Goal: Task Accomplishment & Management: Manage account settings

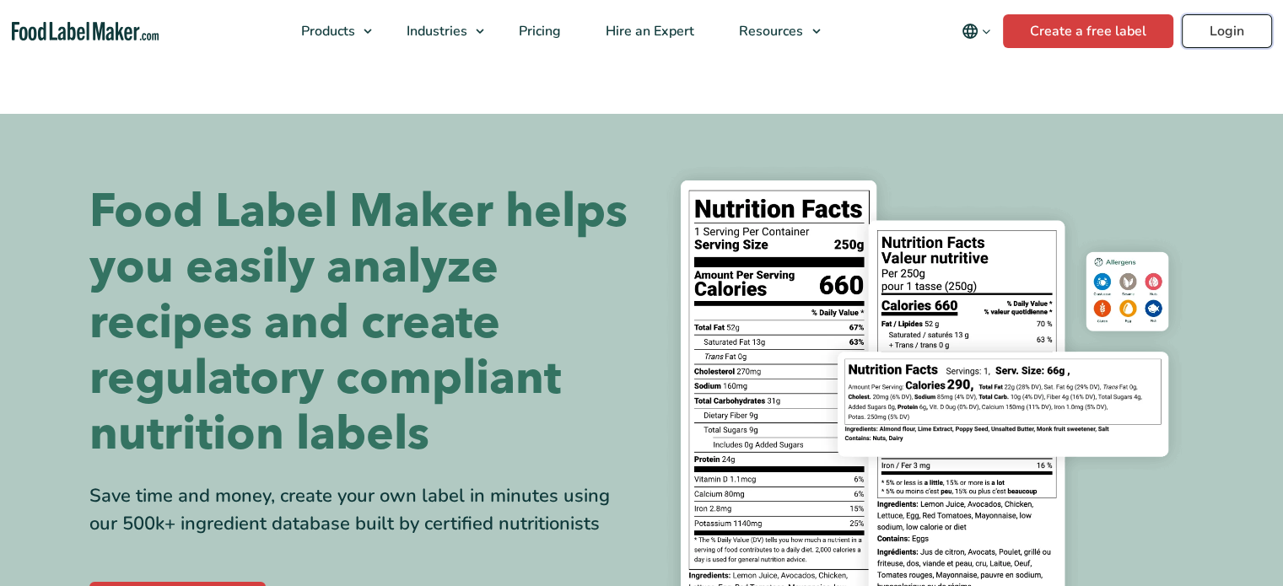
click at [1212, 40] on link "Login" at bounding box center [1227, 31] width 90 height 34
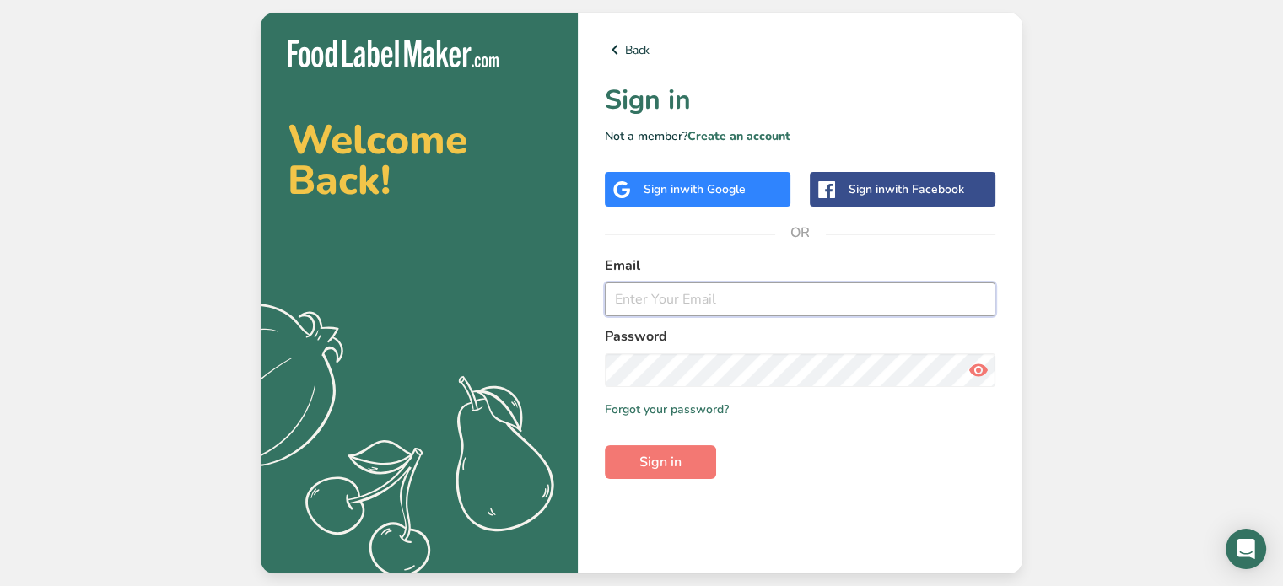
click at [844, 293] on input "email" at bounding box center [800, 300] width 391 height 34
click at [715, 182] on span "with Google" at bounding box center [713, 189] width 66 height 16
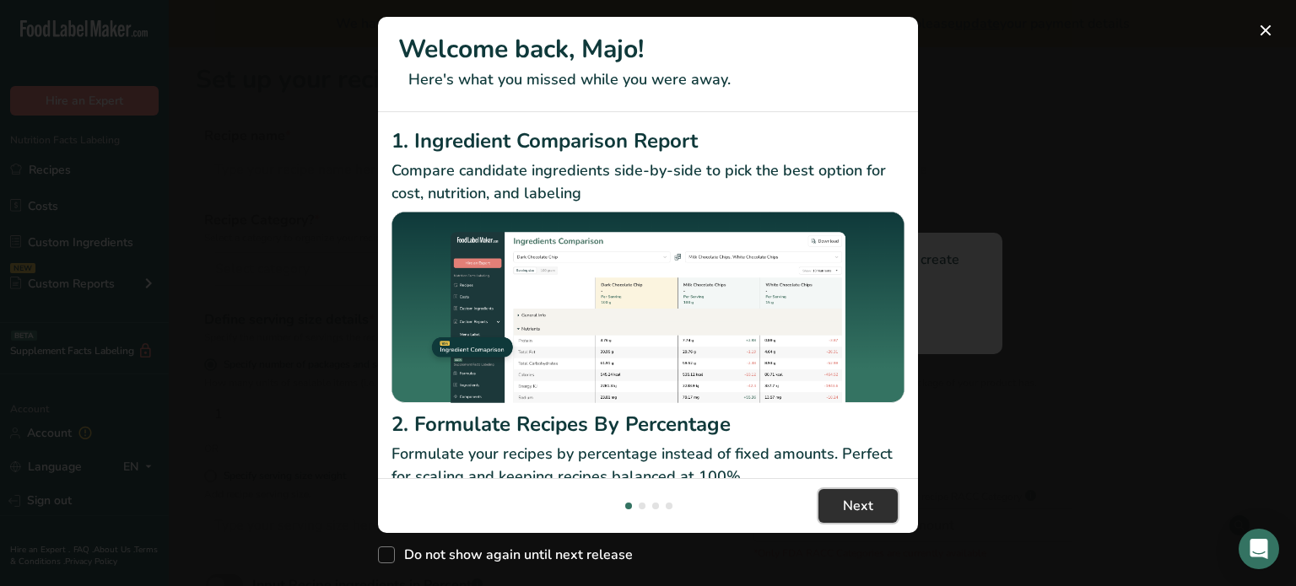
click at [878, 512] on button "Next" at bounding box center [857, 506] width 79 height 34
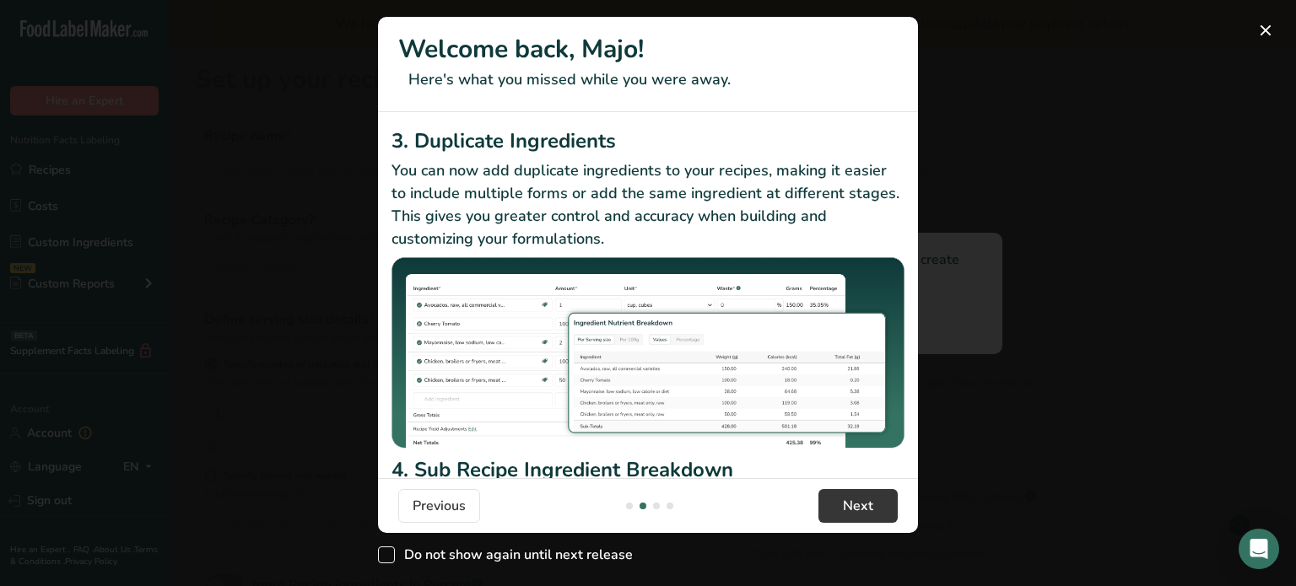
click at [600, 559] on span "Do not show again until next release" at bounding box center [514, 555] width 238 height 17
click at [389, 559] on input "Do not show again until next release" at bounding box center [383, 555] width 11 height 11
checkbox input "true"
click at [866, 521] on button "Next" at bounding box center [857, 506] width 79 height 34
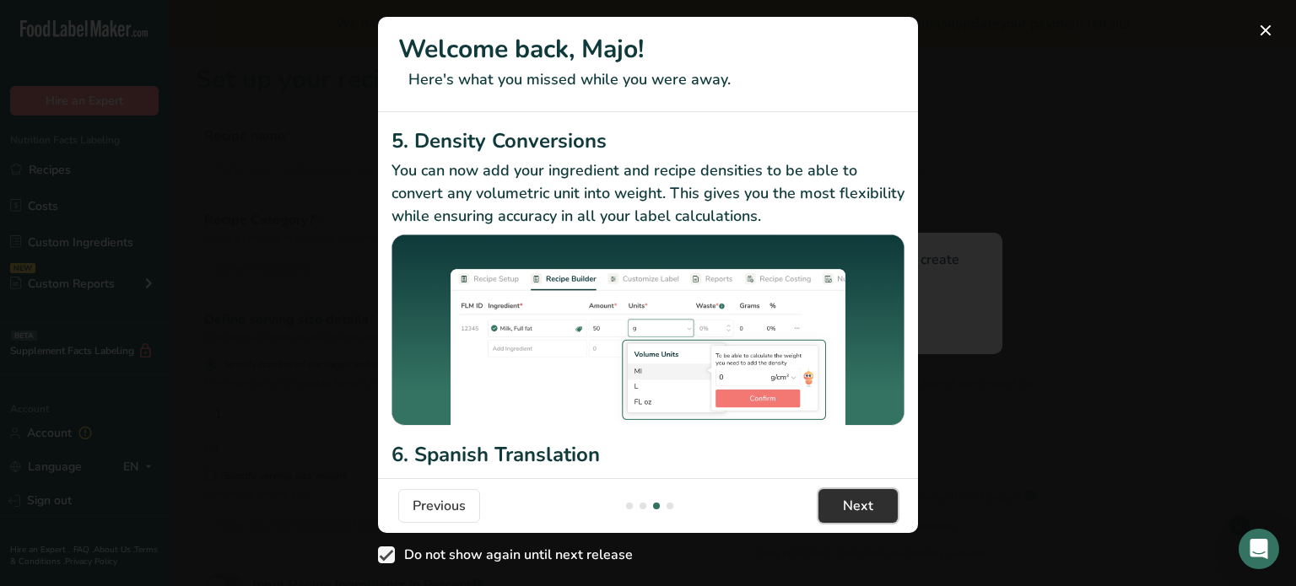
click at [867, 519] on button "Next" at bounding box center [857, 506] width 79 height 34
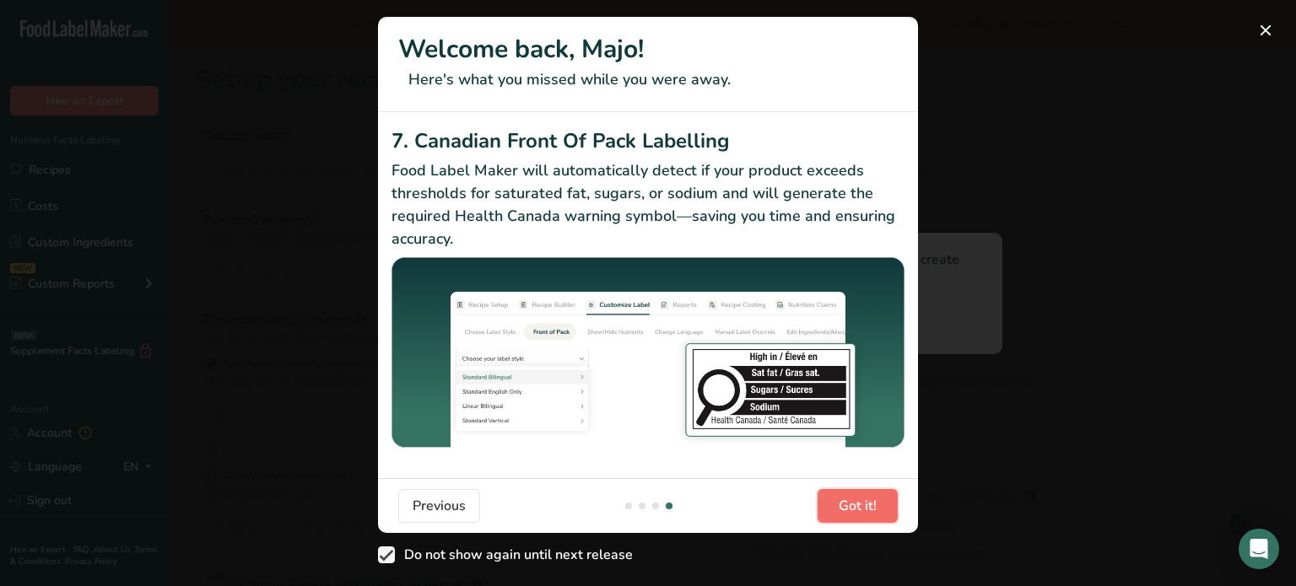
click at [867, 520] on button "Got it!" at bounding box center [858, 506] width 80 height 34
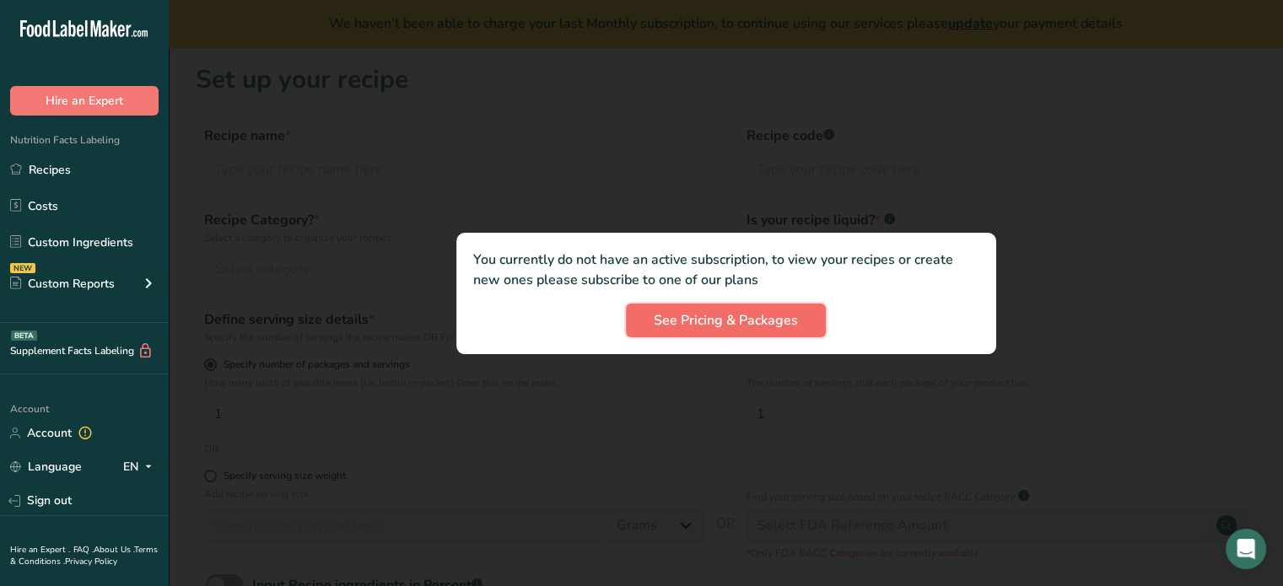
click at [739, 320] on span "See Pricing & Packages" at bounding box center [726, 320] width 144 height 20
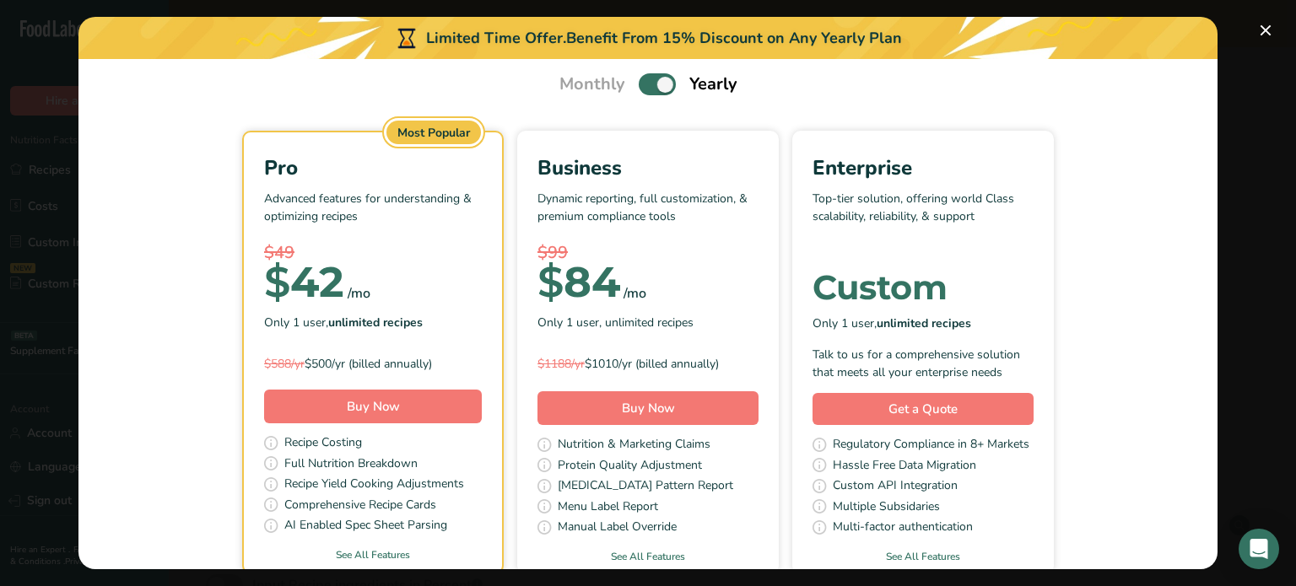
scroll to position [0, 0]
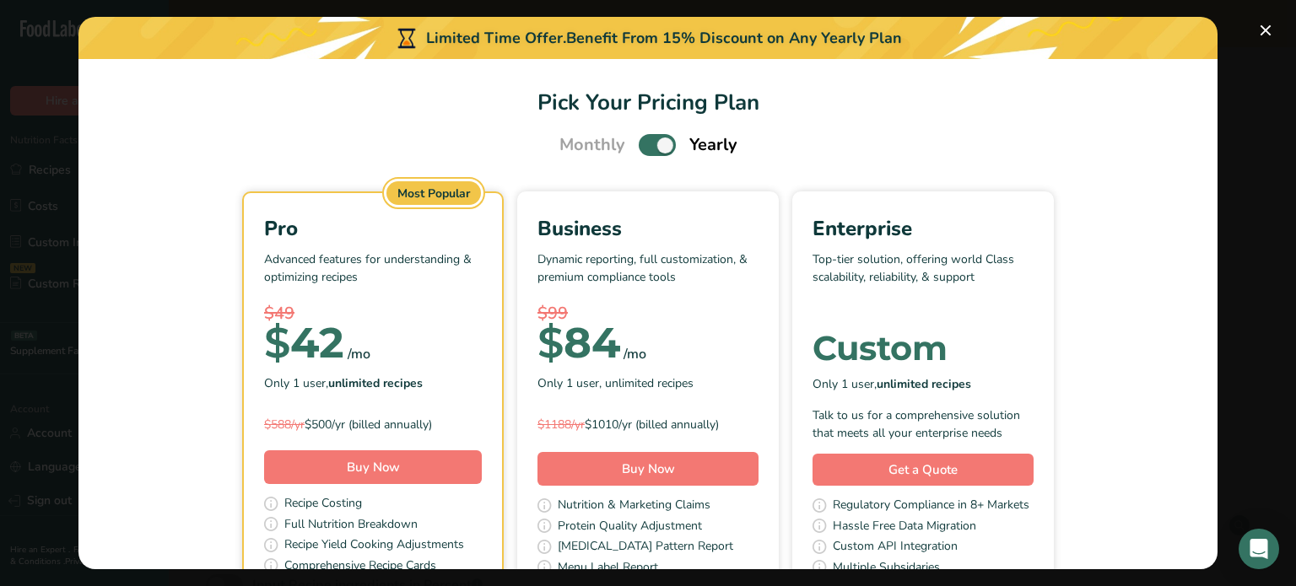
click at [662, 141] on span "Pick Your Pricing Plan Modal" at bounding box center [657, 144] width 37 height 21
click at [650, 141] on input "Pick Your Pricing Plan Modal" at bounding box center [644, 145] width 11 height 11
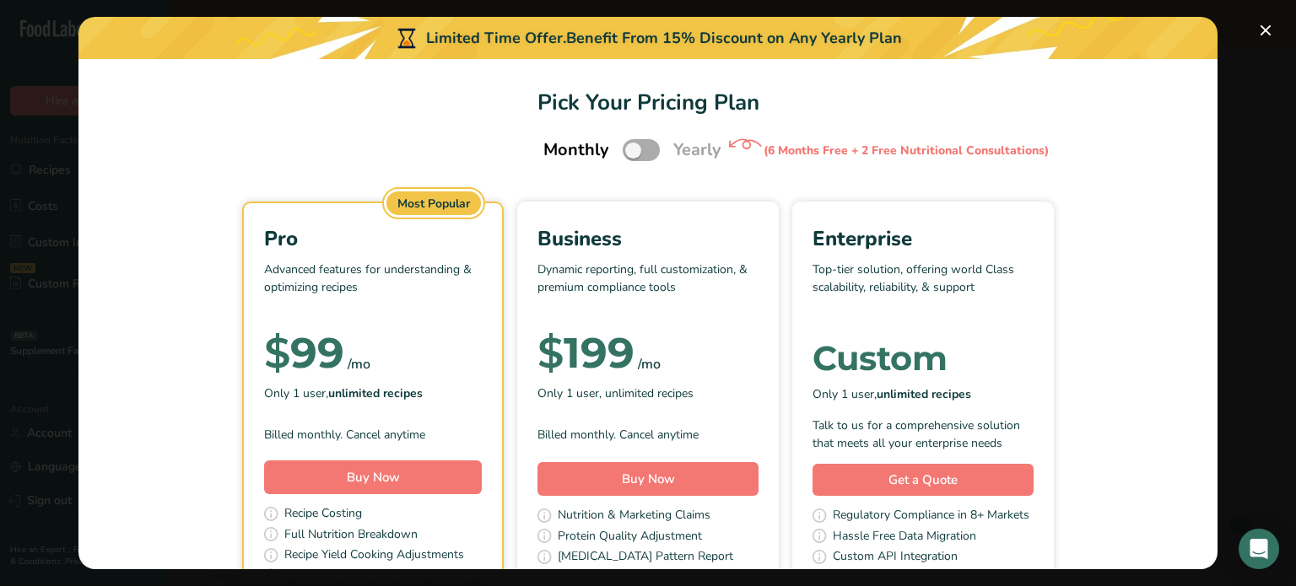
click at [637, 148] on span "Pick Your Pricing Plan Modal" at bounding box center [641, 149] width 37 height 21
click at [634, 148] on input "Pick Your Pricing Plan Modal" at bounding box center [628, 150] width 11 height 11
checkbox input "true"
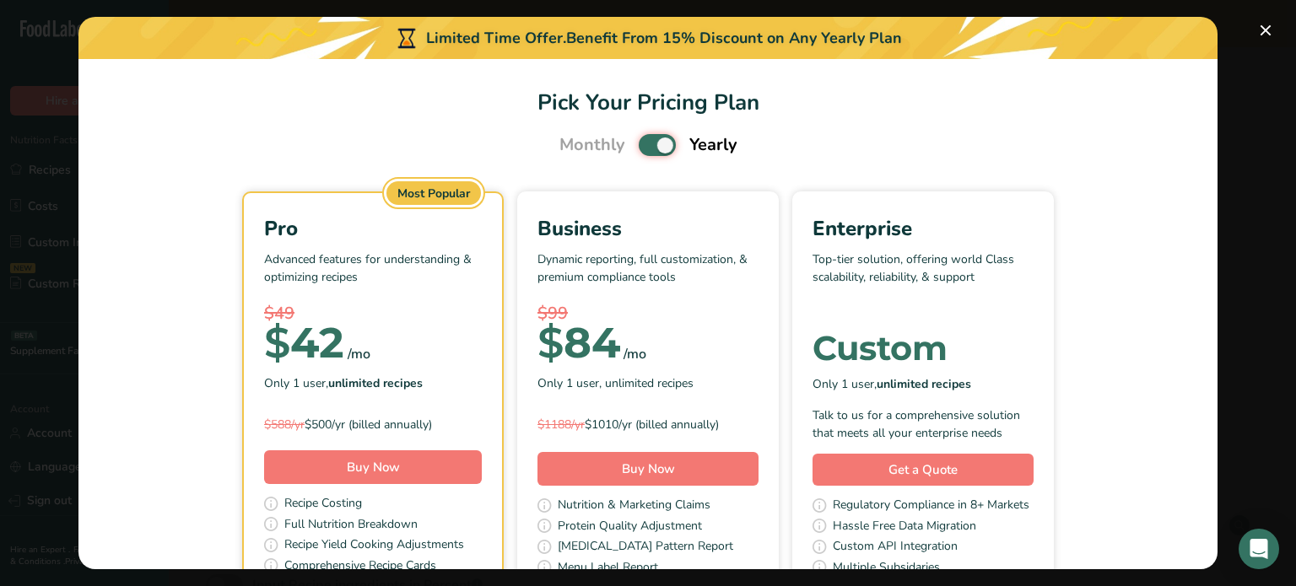
scroll to position [145, 0]
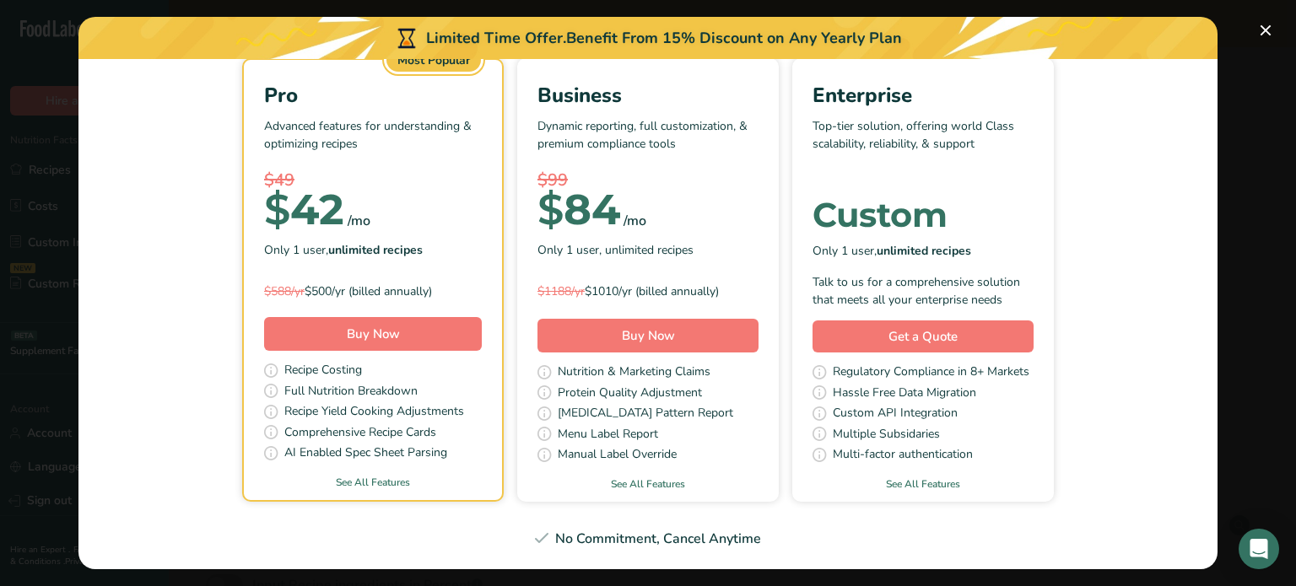
drag, startPoint x: 650, startPoint y: 539, endPoint x: 656, endPoint y: 522, distance: 17.9
click at [650, 539] on div "No Commitment, Cancel Anytime" at bounding box center [648, 539] width 1098 height 20
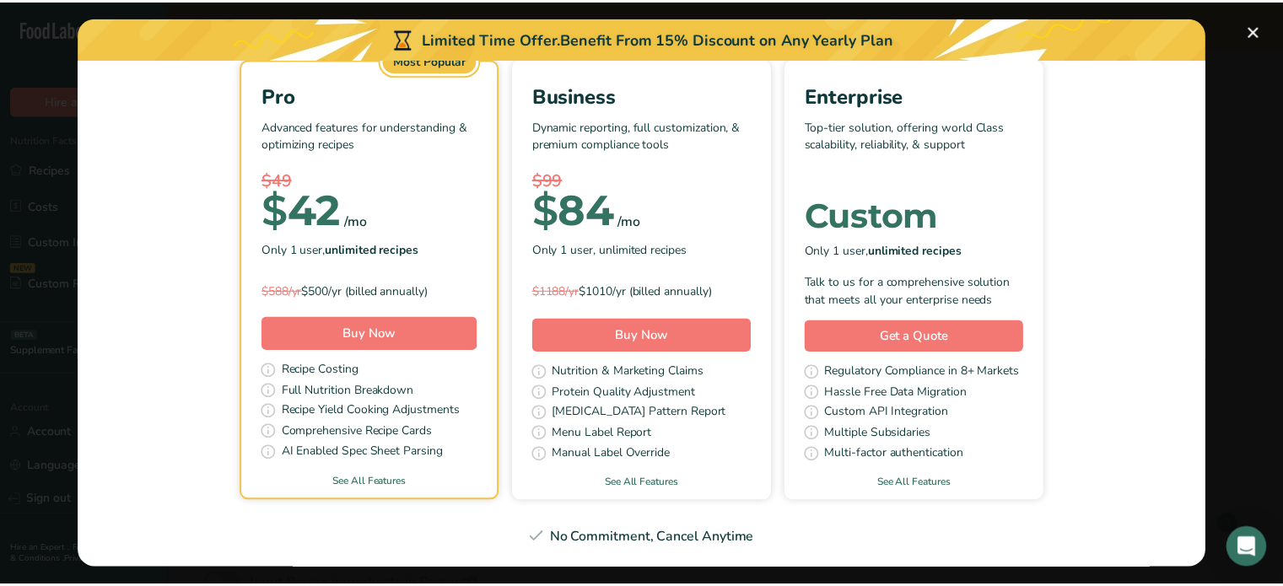
scroll to position [0, 0]
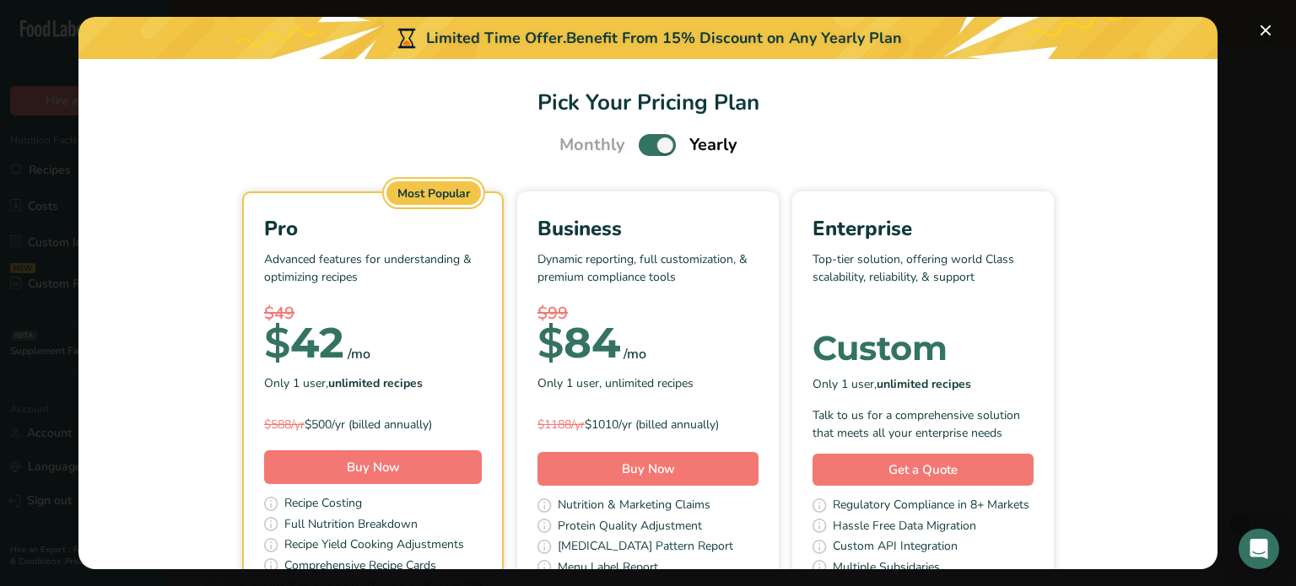
click at [1267, 37] on button "Pick Your Pricing Plan Modal" at bounding box center [1265, 30] width 27 height 27
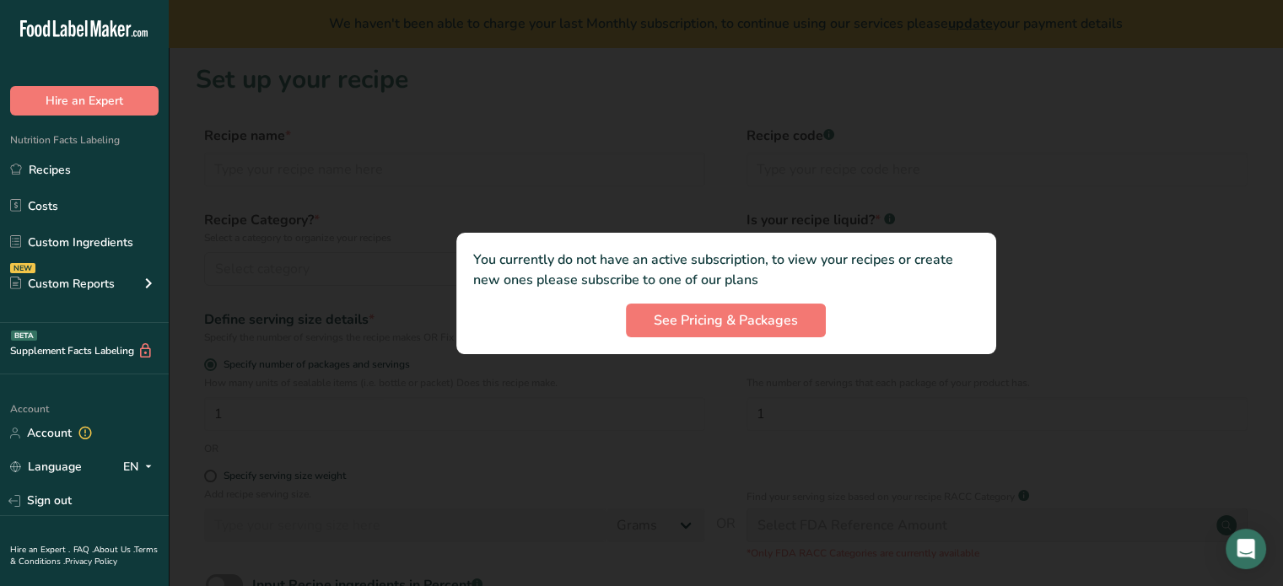
click at [936, 185] on div at bounding box center [726, 293] width 1115 height 586
drag, startPoint x: 1077, startPoint y: 76, endPoint x: 1067, endPoint y: 76, distance: 9.3
click at [1075, 75] on div at bounding box center [726, 293] width 1115 height 586
click at [107, 431] on link "Account" at bounding box center [84, 433] width 169 height 30
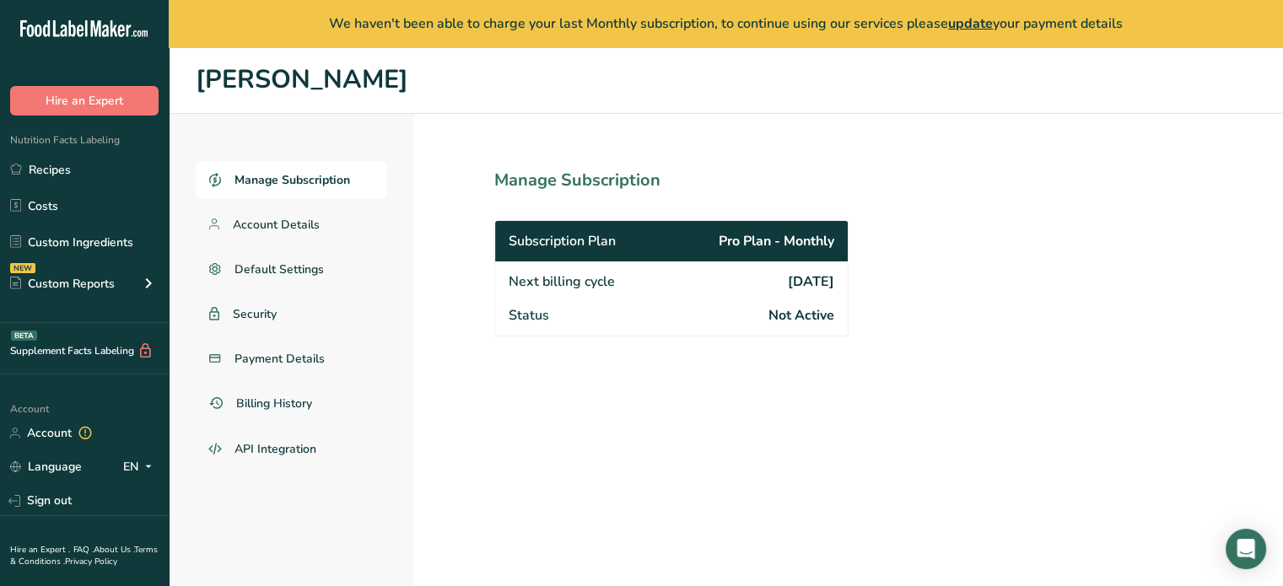
click at [555, 294] on div "Next billing cycle [DATE]" at bounding box center [671, 280] width 353 height 37
click at [756, 245] on span "Pro Plan - Monthly" at bounding box center [777, 241] width 116 height 20
click at [600, 327] on div "Status Not Active" at bounding box center [671, 317] width 353 height 37
click at [337, 354] on link "Payment Details" at bounding box center [291, 359] width 191 height 38
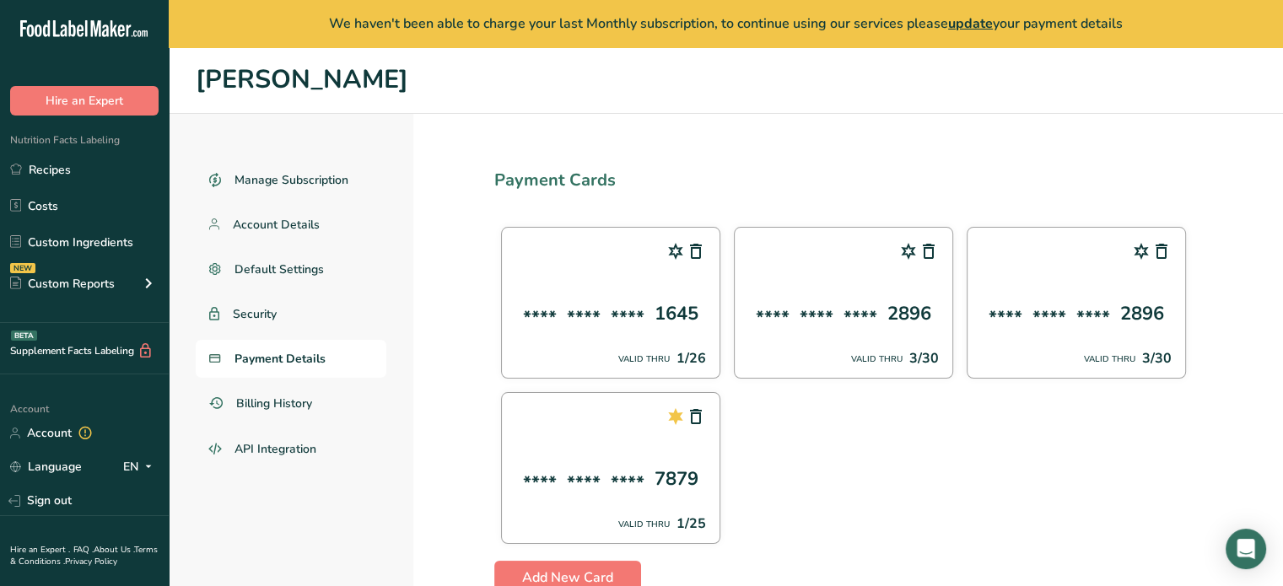
scroll to position [47, 0]
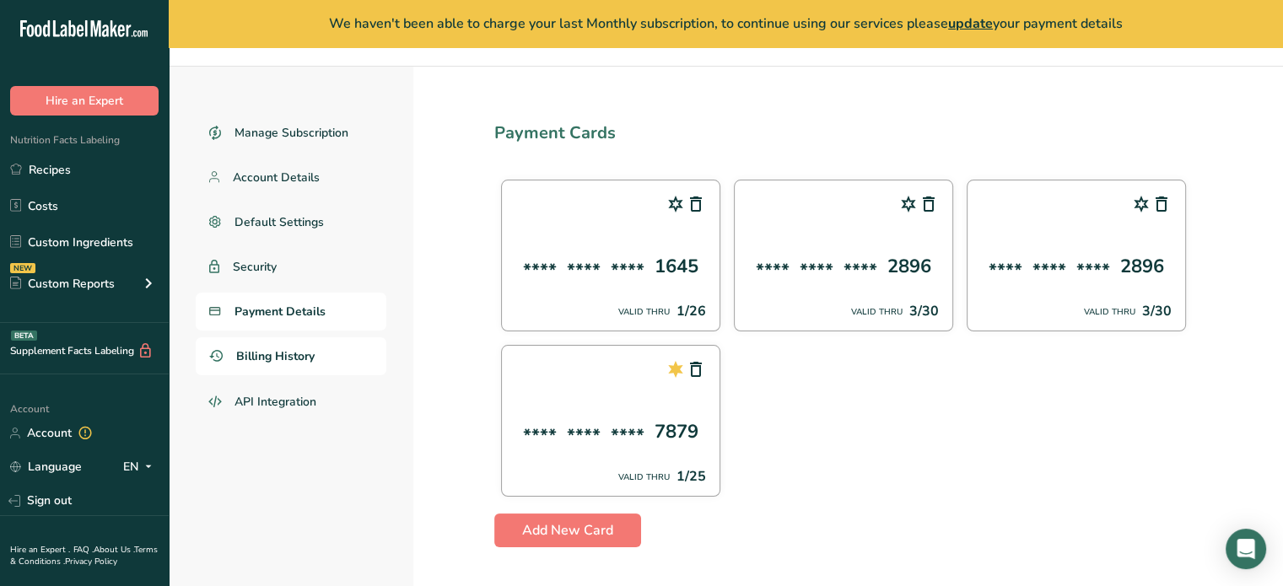
click at [300, 360] on span "Billing History" at bounding box center [275, 357] width 78 height 18
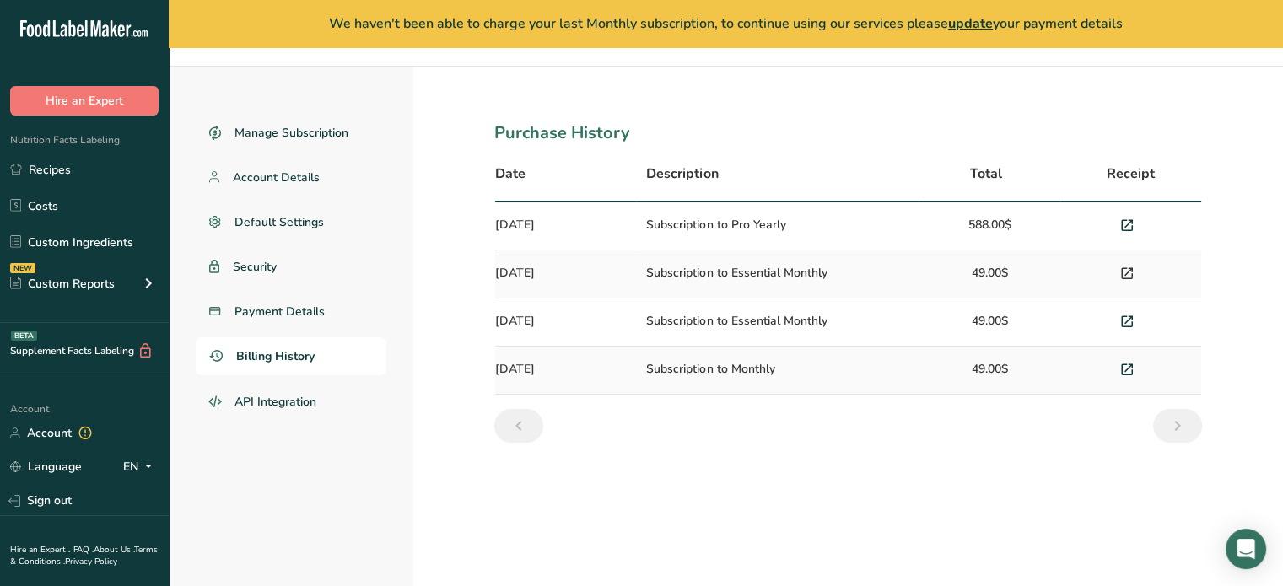
click at [1131, 273] on icon at bounding box center [1127, 274] width 15 height 24
click at [309, 310] on span "Payment Details" at bounding box center [280, 312] width 91 height 18
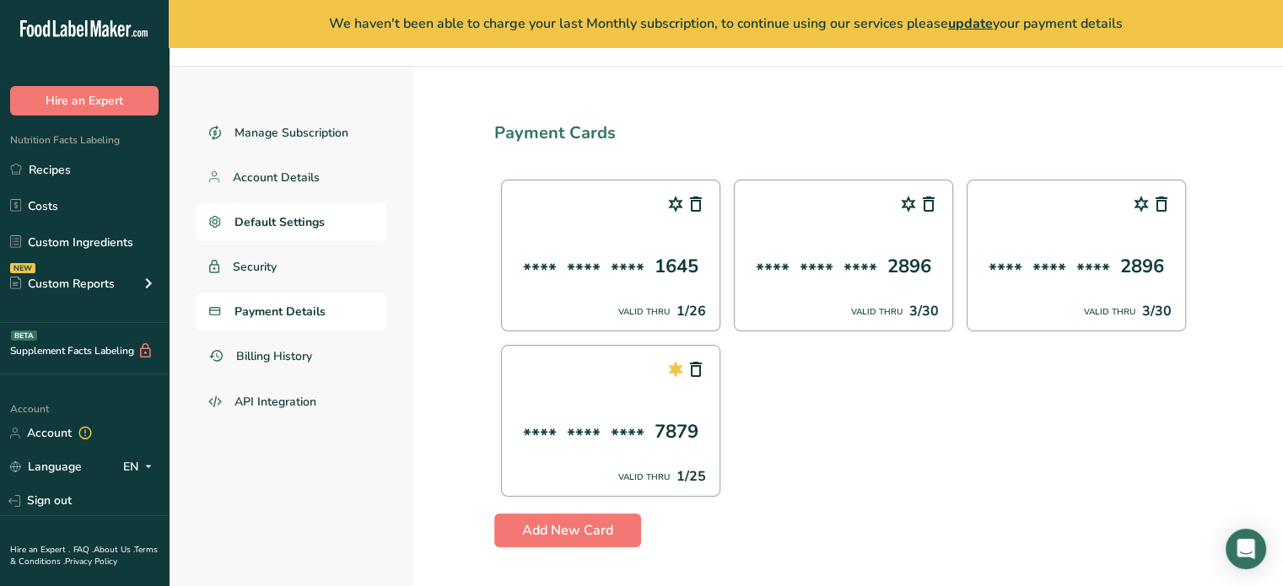
click at [273, 220] on span "Default Settings" at bounding box center [280, 222] width 90 height 18
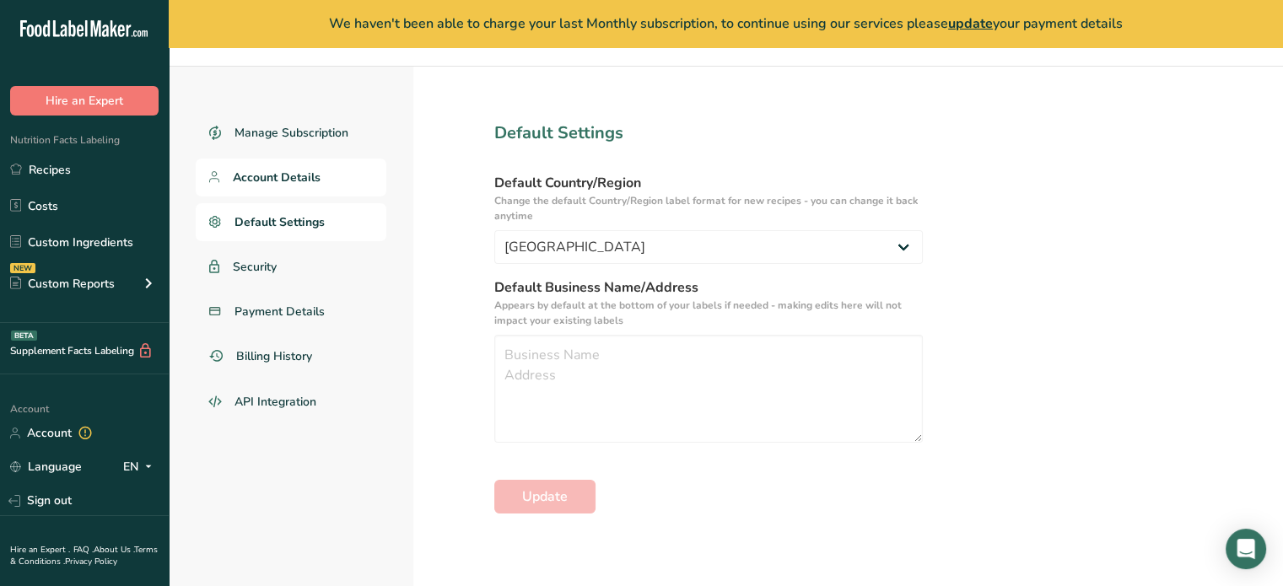
click at [292, 185] on span "Account Details" at bounding box center [277, 178] width 88 height 18
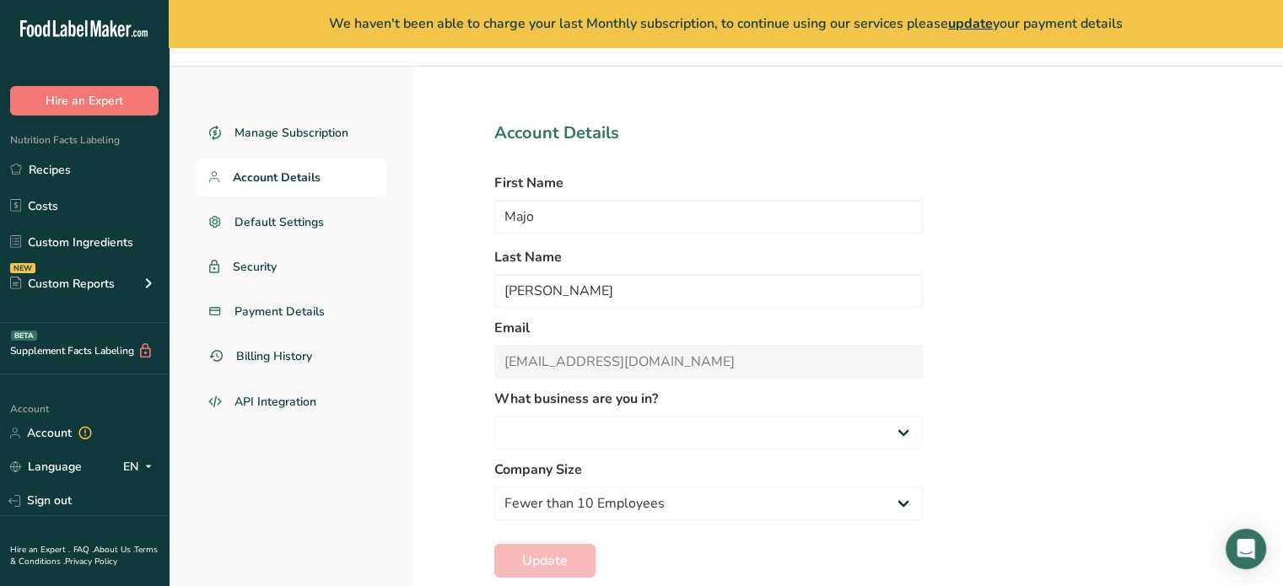
select select "2"
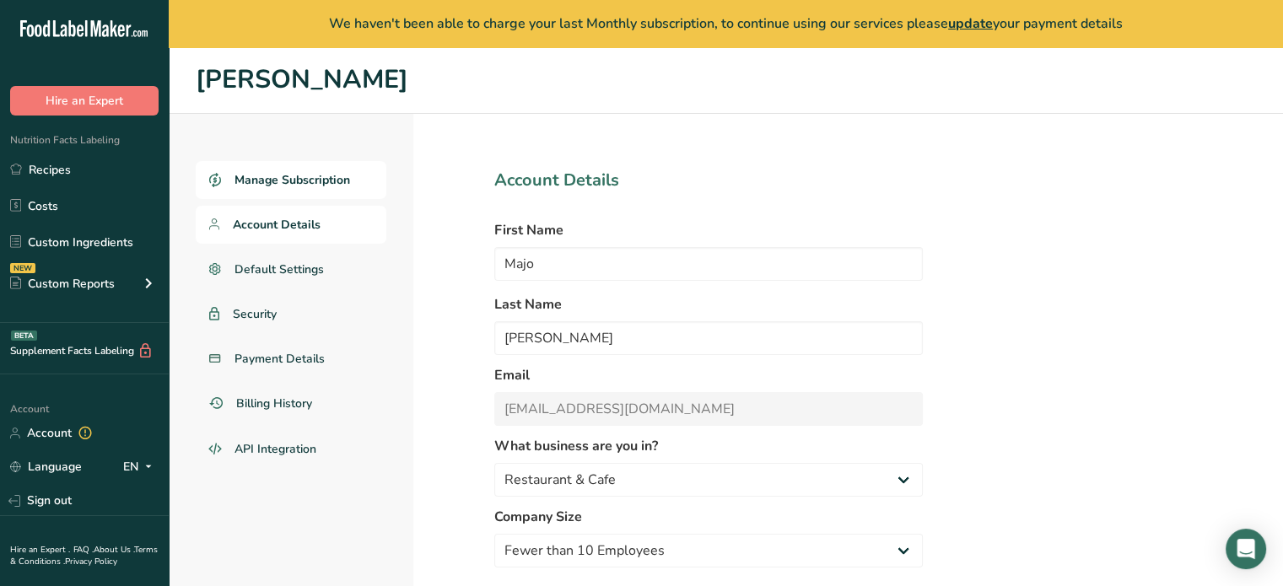
click at [241, 172] on span "Manage Subscription" at bounding box center [293, 180] width 116 height 18
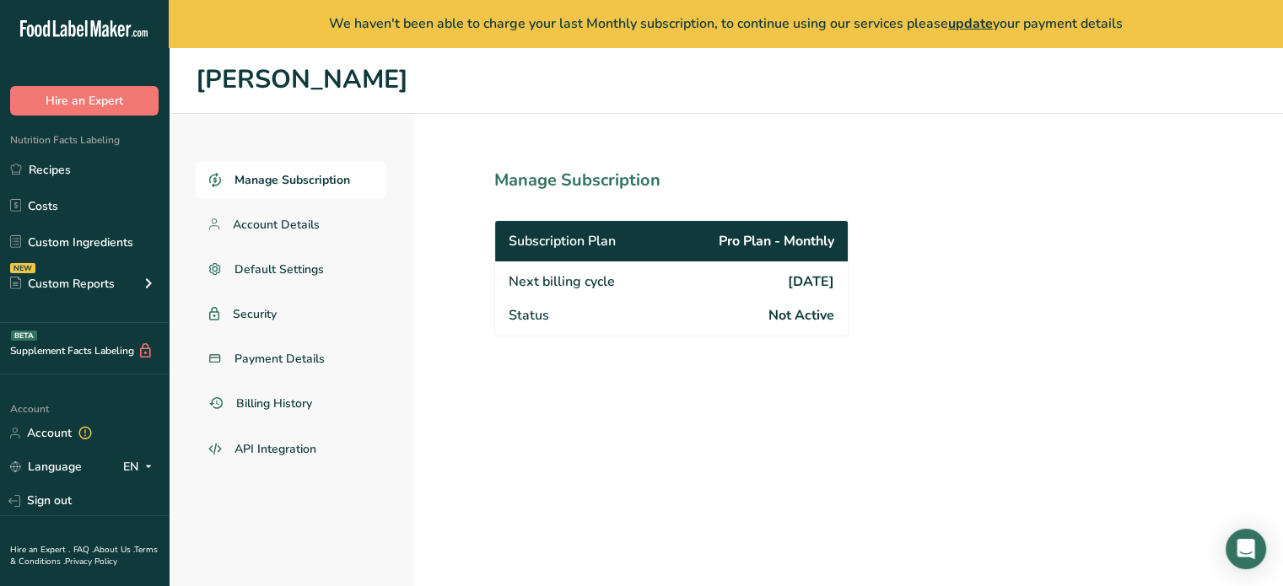
click at [587, 240] on span "Subscription Plan" at bounding box center [562, 241] width 107 height 20
click at [784, 239] on span "Pro Plan - Monthly" at bounding box center [777, 241] width 116 height 20
click at [828, 244] on span "Pro Plan - Monthly" at bounding box center [777, 241] width 116 height 20
click at [800, 305] on div "Status Not Active" at bounding box center [671, 317] width 353 height 37
click at [505, 229] on div "Subscription Plan Pro Plan - Monthly" at bounding box center [671, 241] width 353 height 40
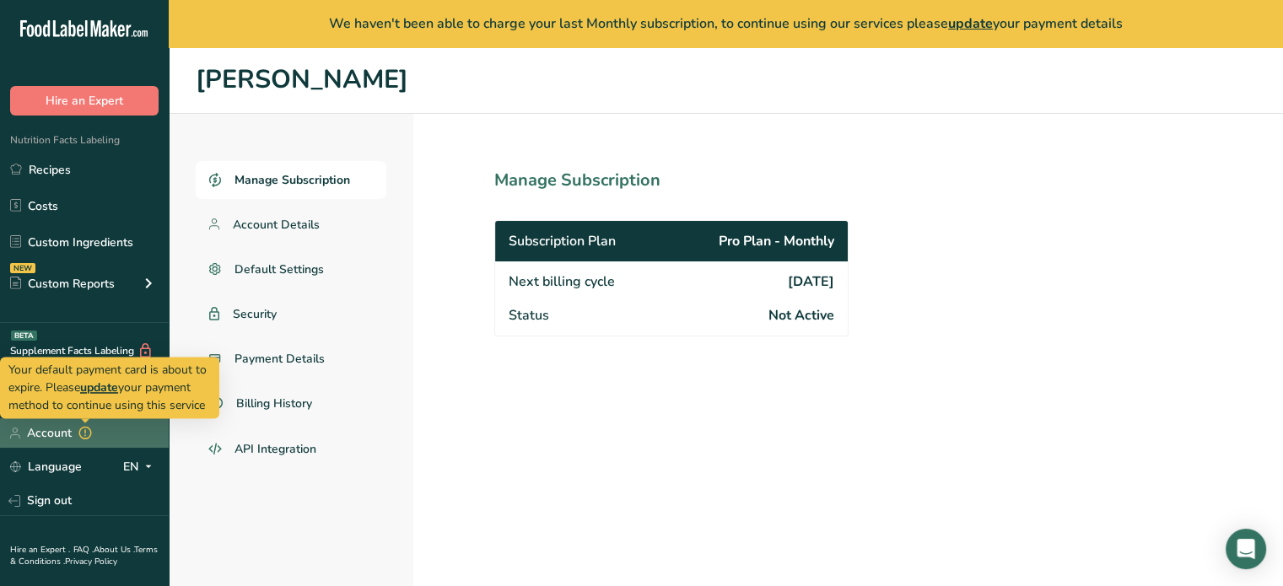
click at [76, 437] on span at bounding box center [85, 434] width 20 height 20
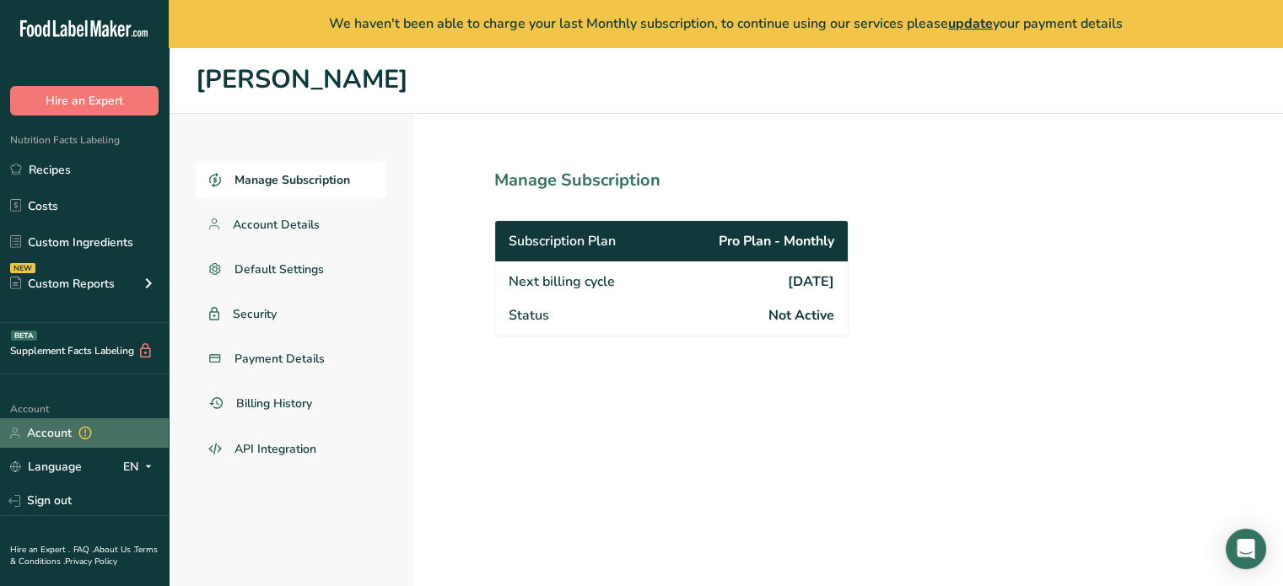
click at [111, 432] on link "Account" at bounding box center [84, 433] width 169 height 30
click at [306, 222] on span "Account Details" at bounding box center [277, 225] width 88 height 18
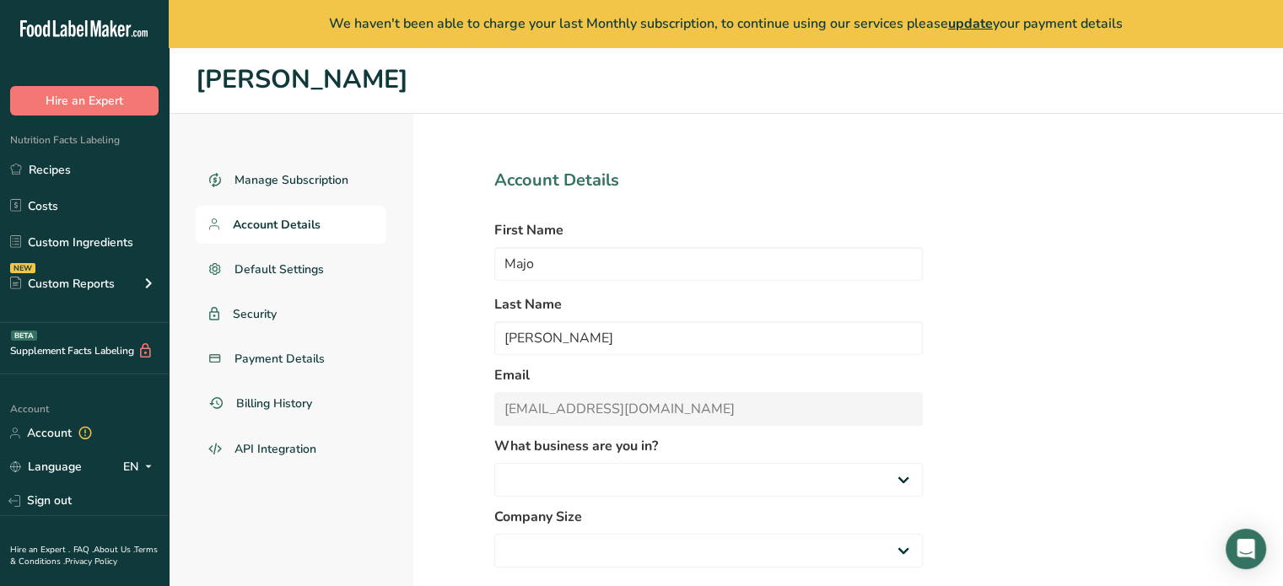
select select
select select "2"
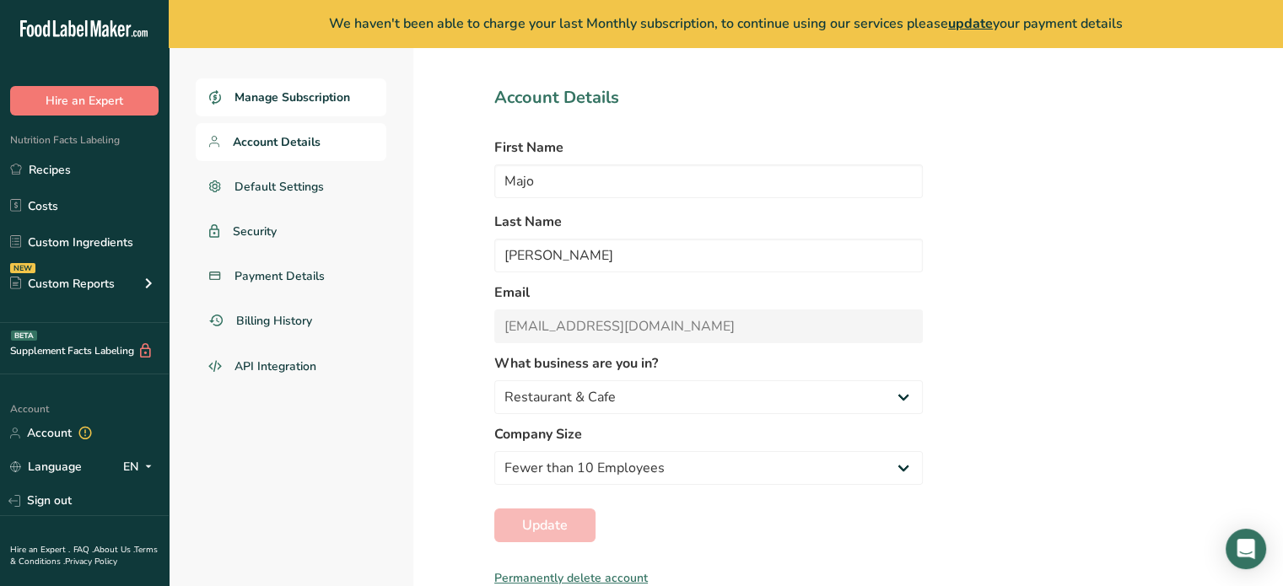
click at [259, 106] on link "Manage Subscription" at bounding box center [291, 97] width 191 height 38
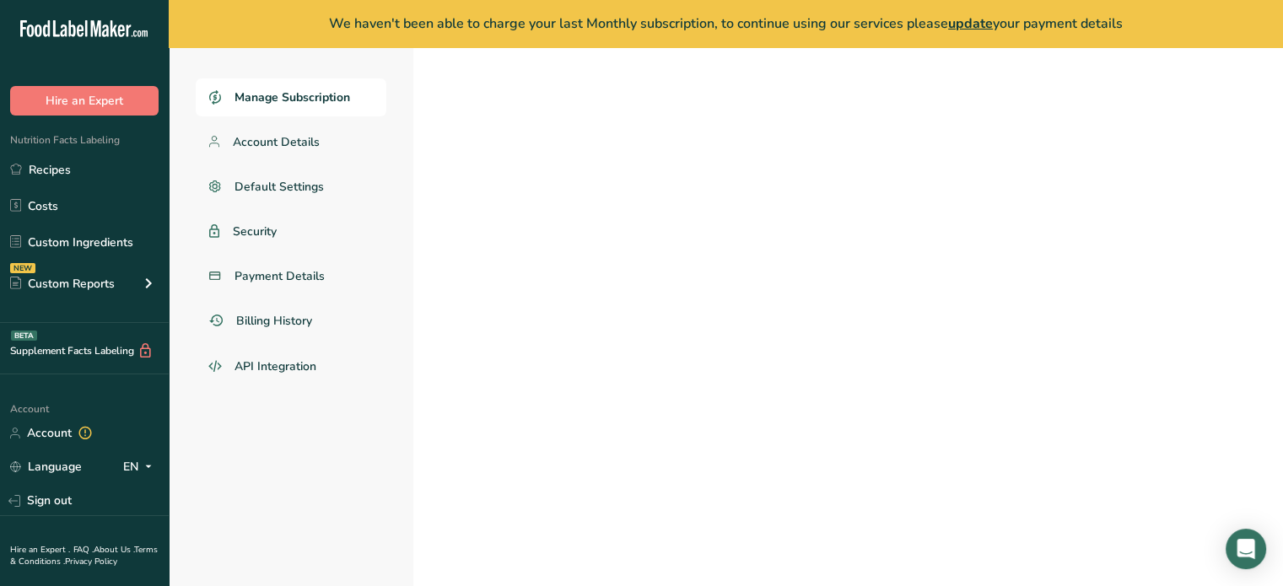
scroll to position [47, 0]
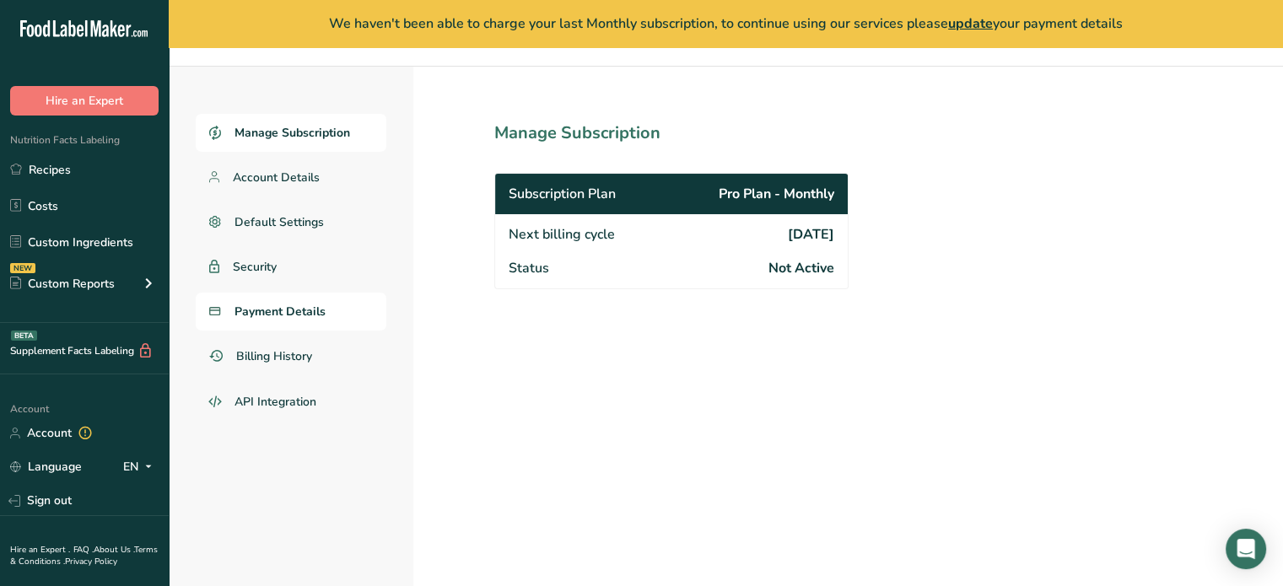
click at [305, 312] on span "Payment Details" at bounding box center [280, 312] width 91 height 18
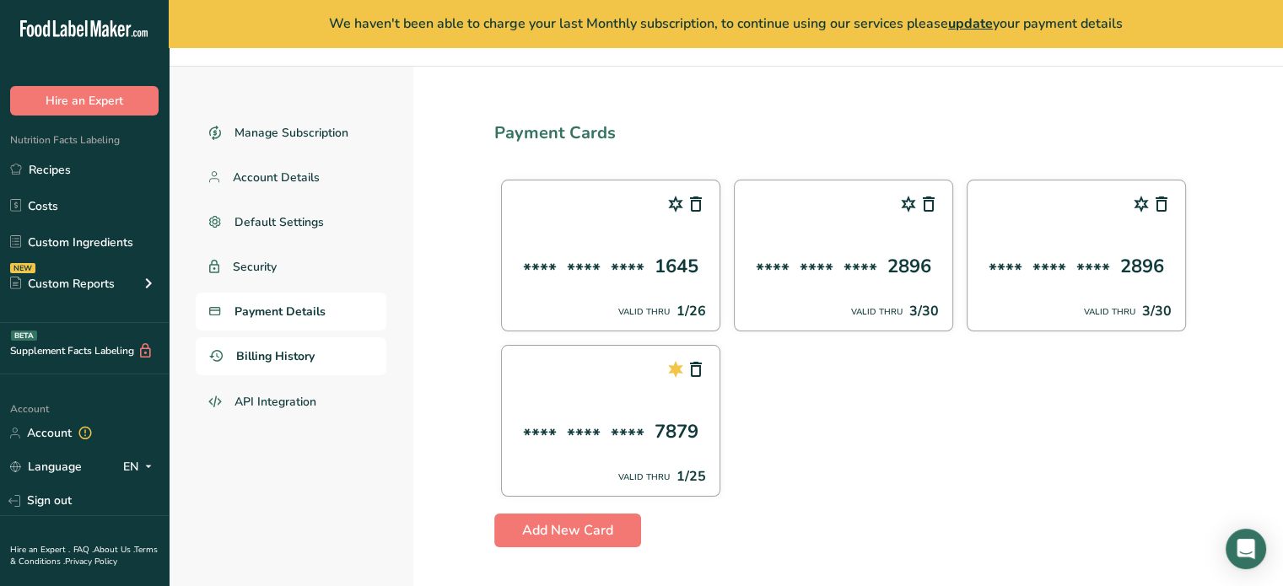
click at [301, 357] on span "Billing History" at bounding box center [275, 357] width 78 height 18
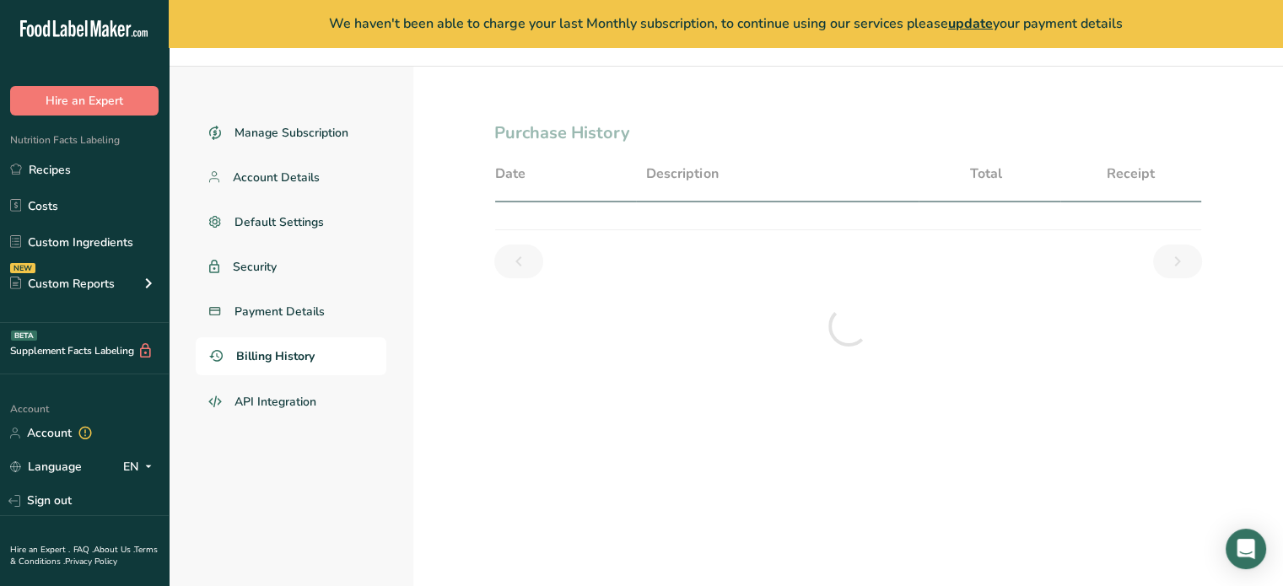
click at [303, 354] on span "Billing History" at bounding box center [275, 357] width 78 height 18
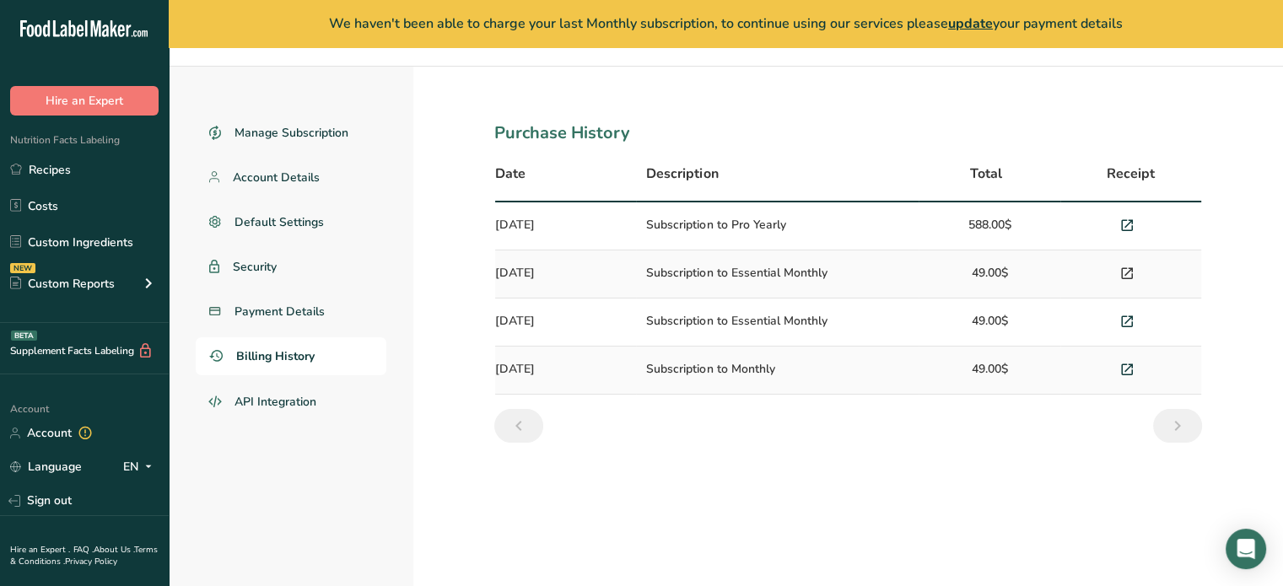
click at [1124, 275] on icon at bounding box center [1127, 274] width 15 height 24
click at [306, 128] on span "Manage Subscription" at bounding box center [293, 133] width 116 height 18
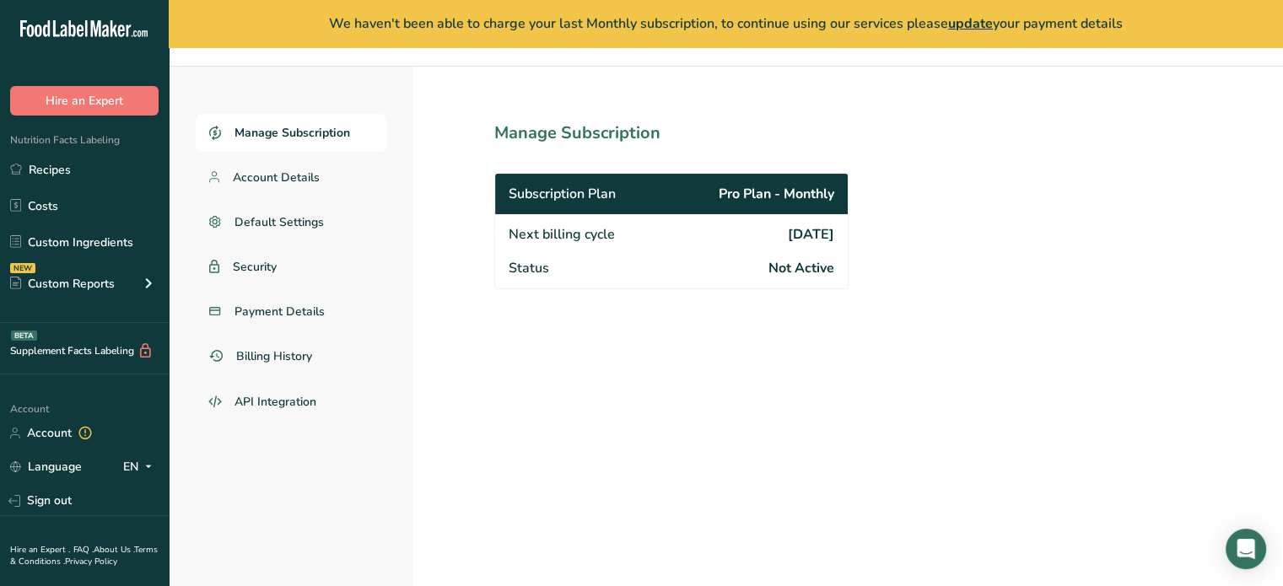
click at [553, 134] on h1 "Manage Subscription" at bounding box center [708, 133] width 429 height 25
click at [1254, 550] on icon "Open Intercom Messenger" at bounding box center [1246, 549] width 22 height 22
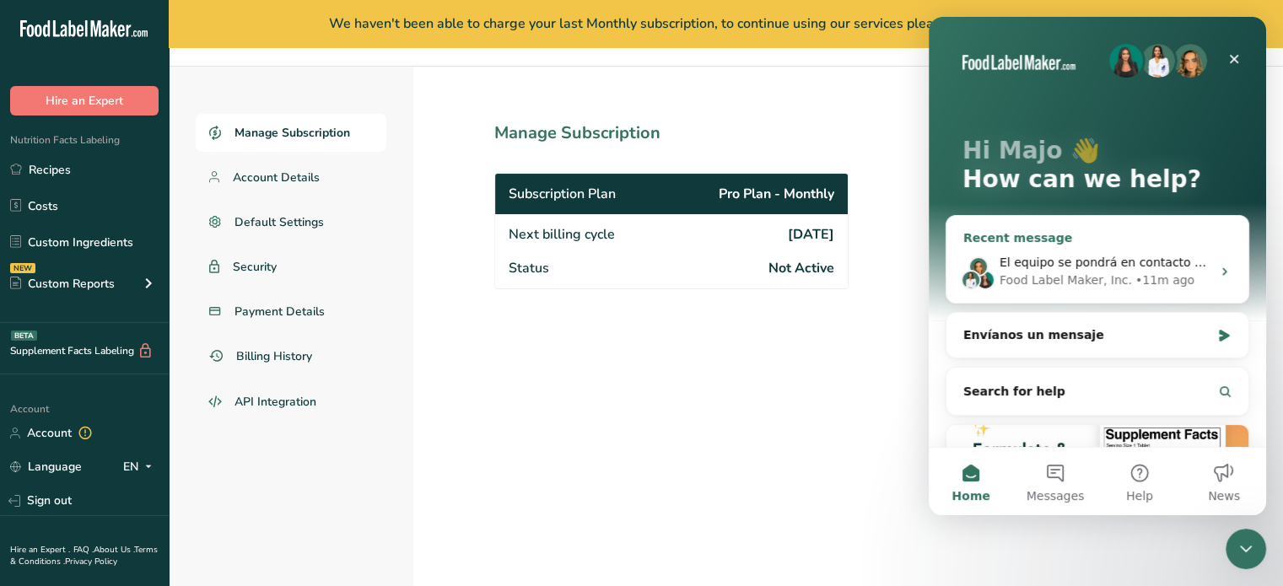
click at [1137, 273] on div "• 11m ago" at bounding box center [1165, 281] width 59 height 18
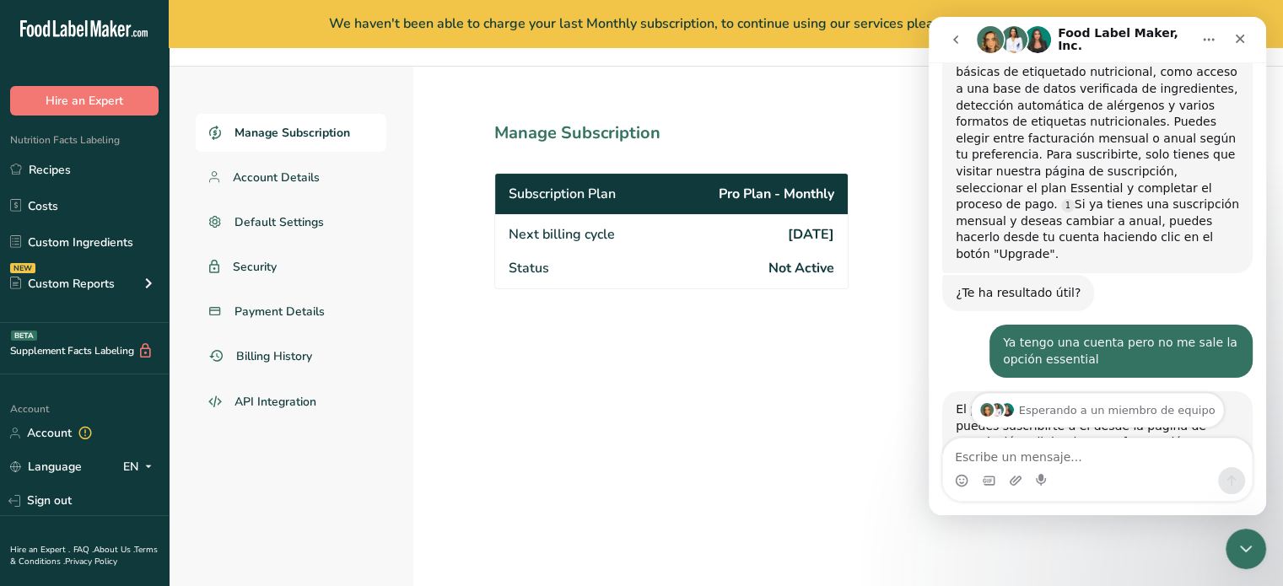
scroll to position [44, 0]
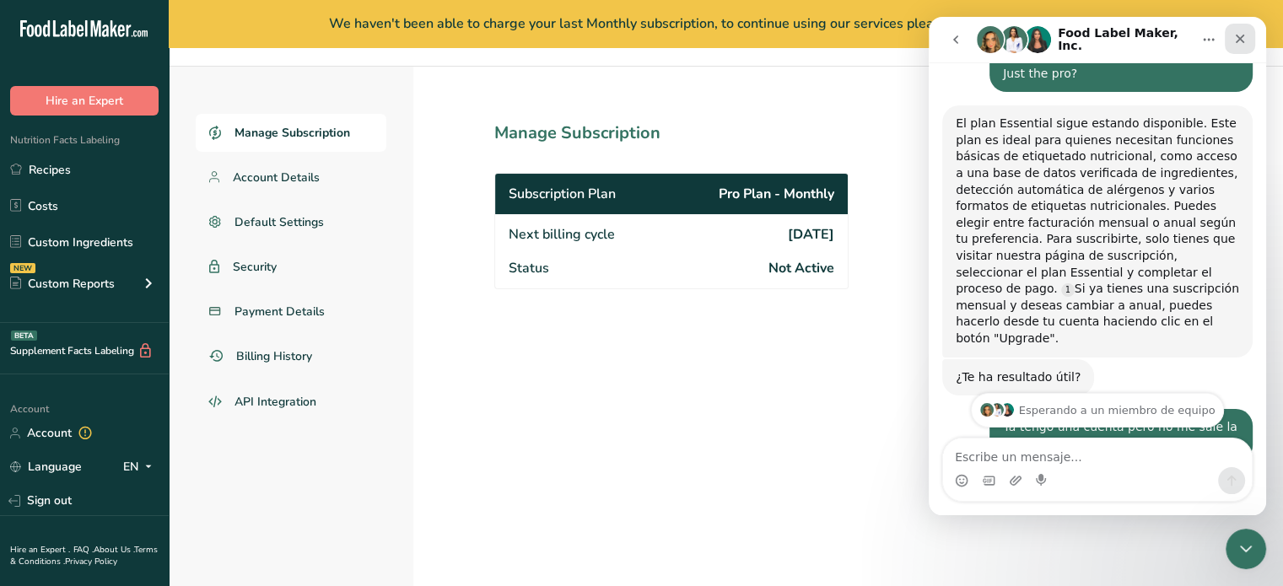
click at [1239, 33] on icon "Close" at bounding box center [1239, 38] width 13 height 13
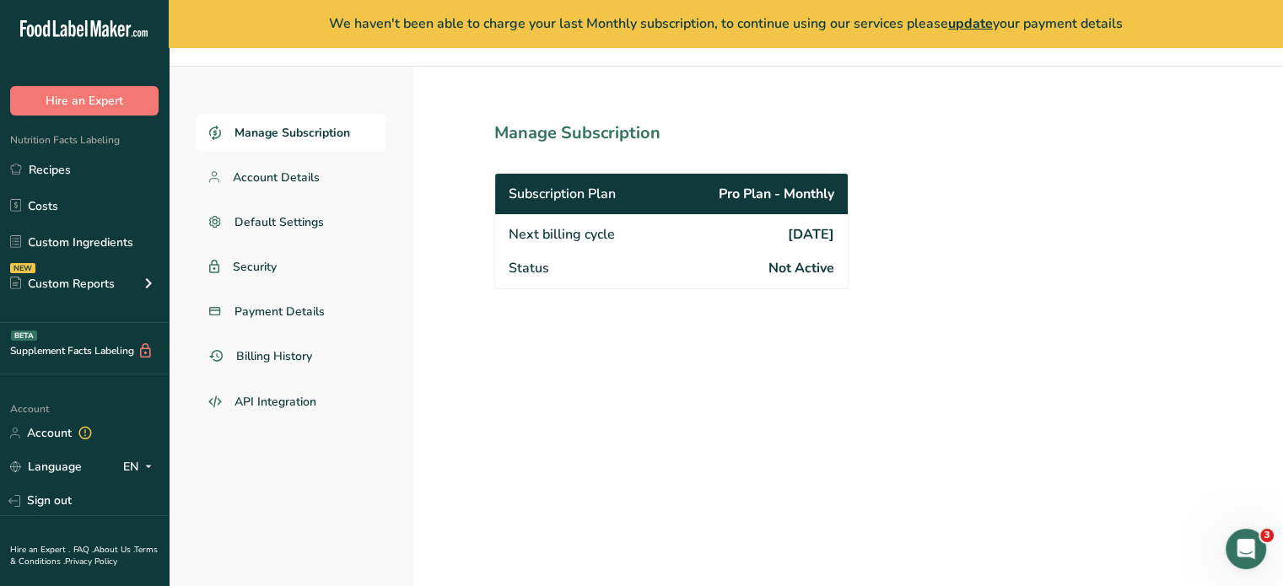
scroll to position [0, 0]
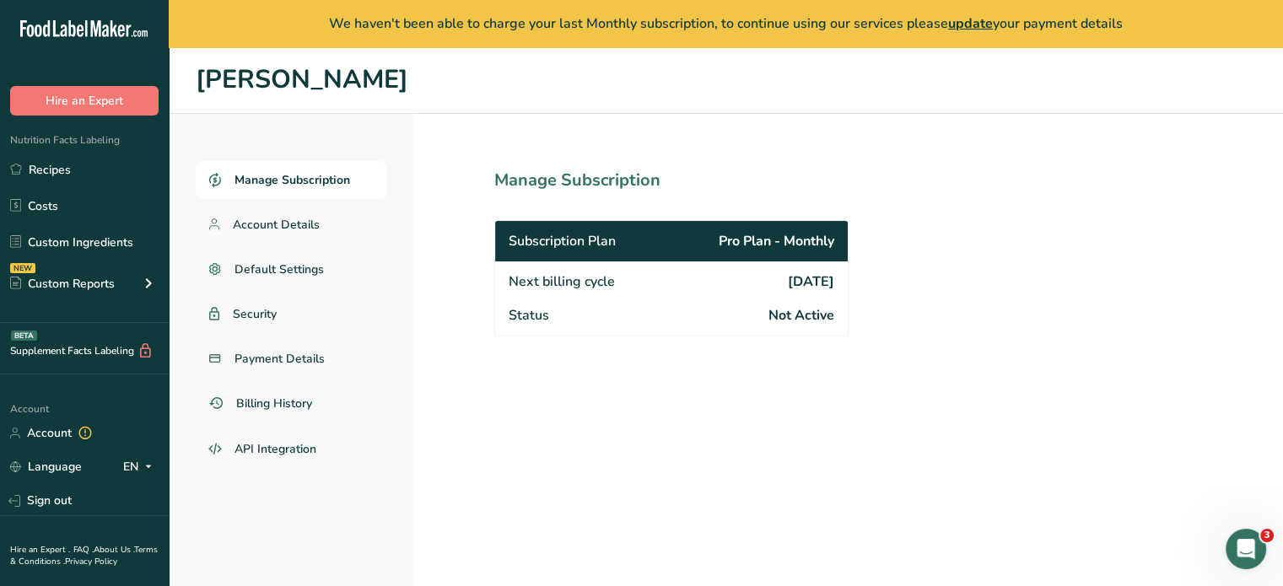
drag, startPoint x: 741, startPoint y: 165, endPoint x: 628, endPoint y: 158, distance: 113.3
click at [628, 158] on section "Manage Subscription Subscription Plan Pro Plan - Monthly Next billing cycle [DA…" at bounding box center [708, 374] width 591 height 520
click at [306, 273] on span "Default Settings" at bounding box center [280, 270] width 90 height 18
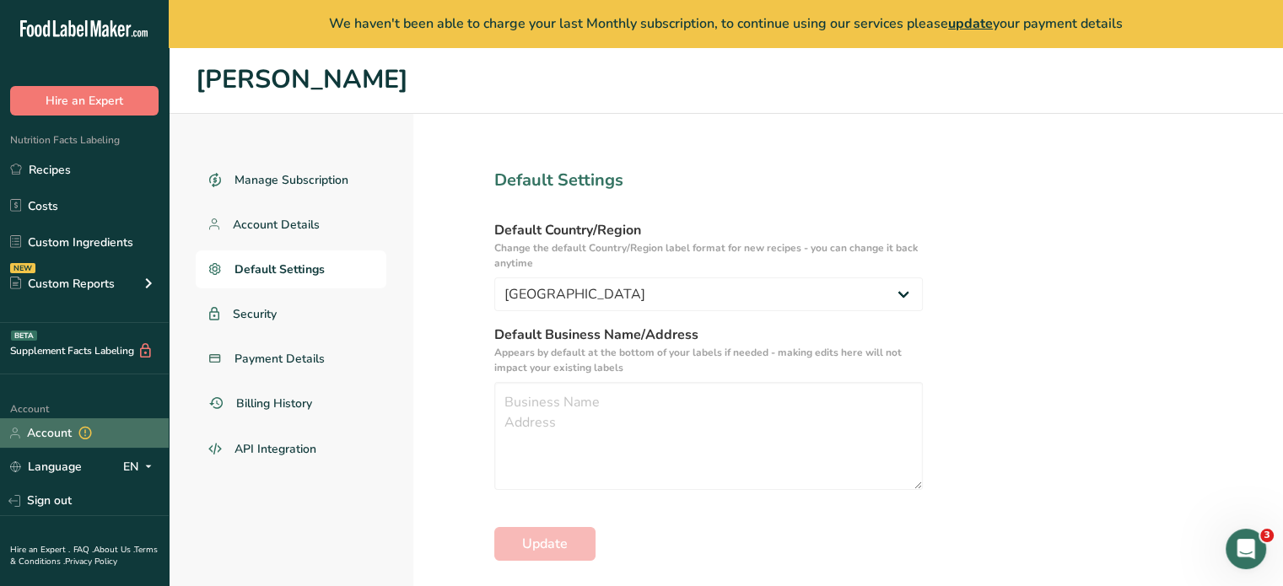
click at [116, 425] on link "Account" at bounding box center [84, 433] width 169 height 30
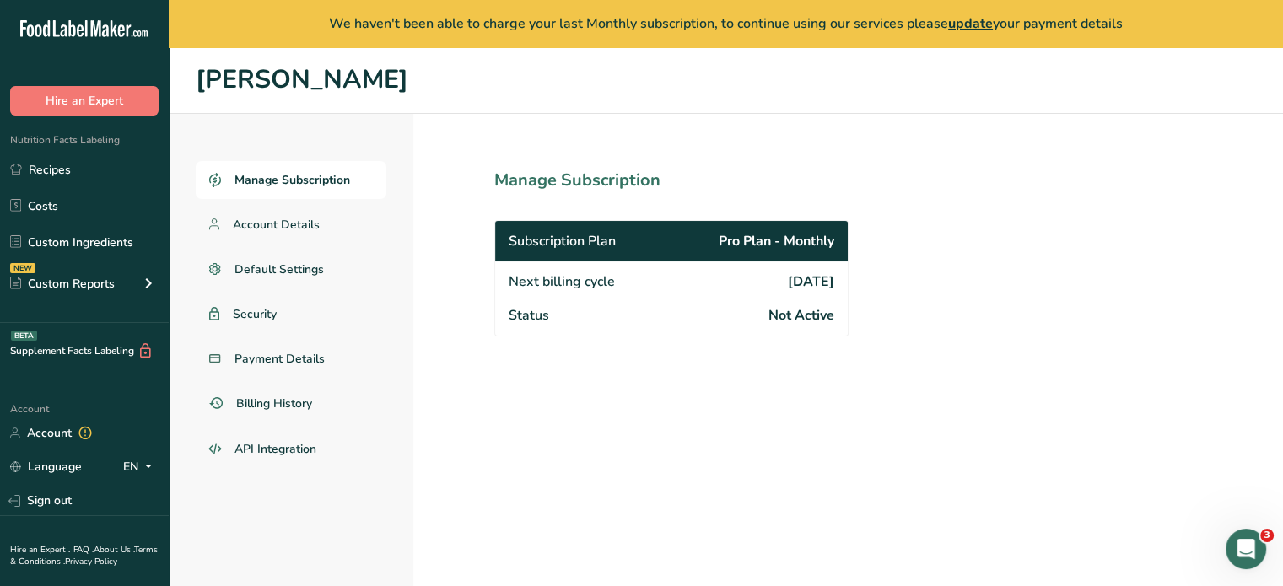
scroll to position [47, 0]
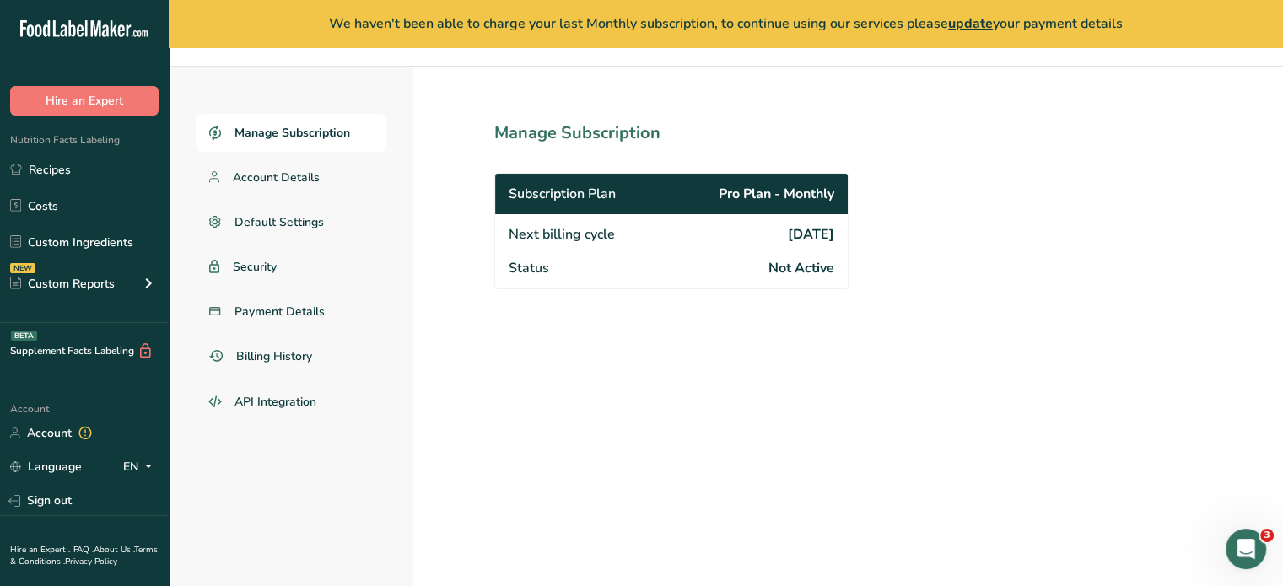
drag, startPoint x: 1054, startPoint y: 590, endPoint x: 902, endPoint y: 563, distance: 154.2
